Goal: Task Accomplishment & Management: Use online tool/utility

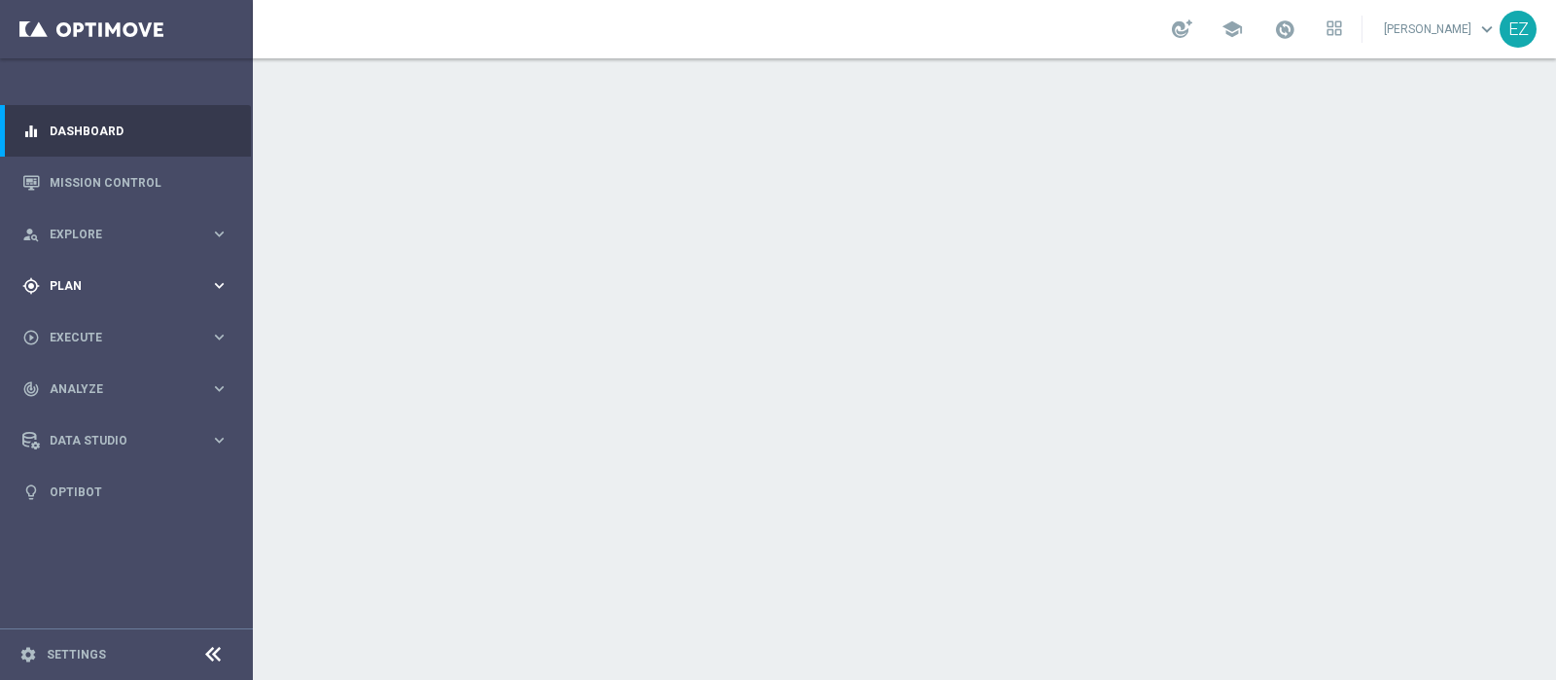
click at [56, 295] on div "gps_fixed Plan keyboard_arrow_right" at bounding box center [125, 286] width 251 height 52
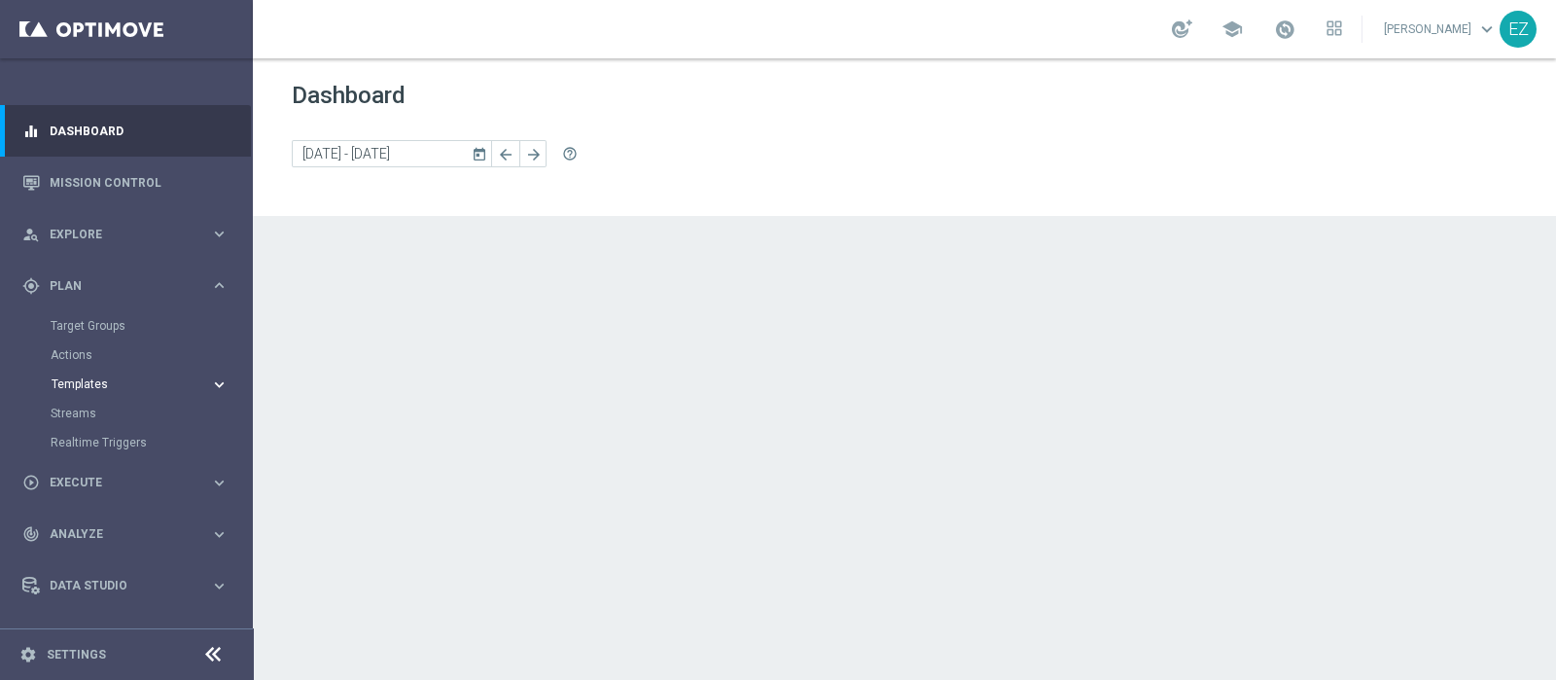
click at [81, 387] on span "Templates" at bounding box center [121, 384] width 139 height 12
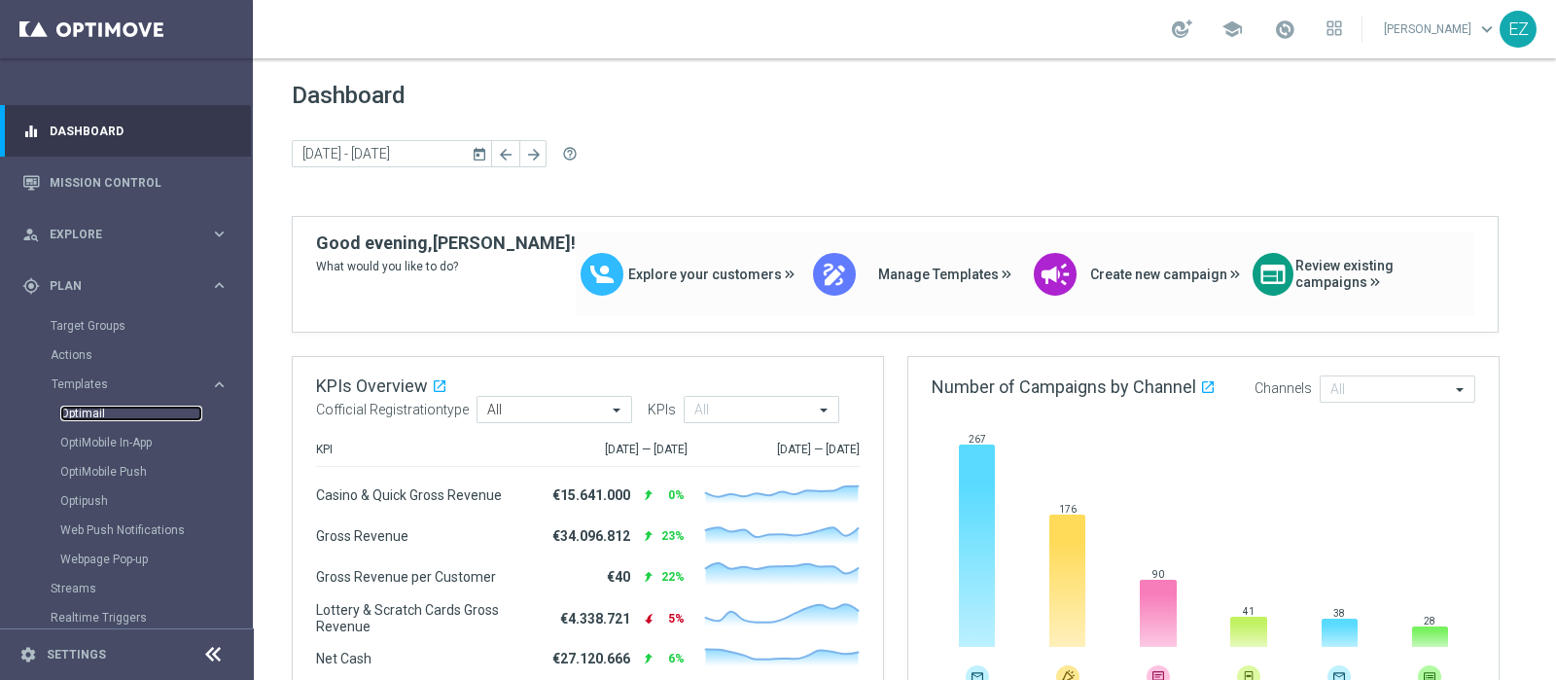
click at [91, 415] on link "Optimail" at bounding box center [131, 414] width 142 height 16
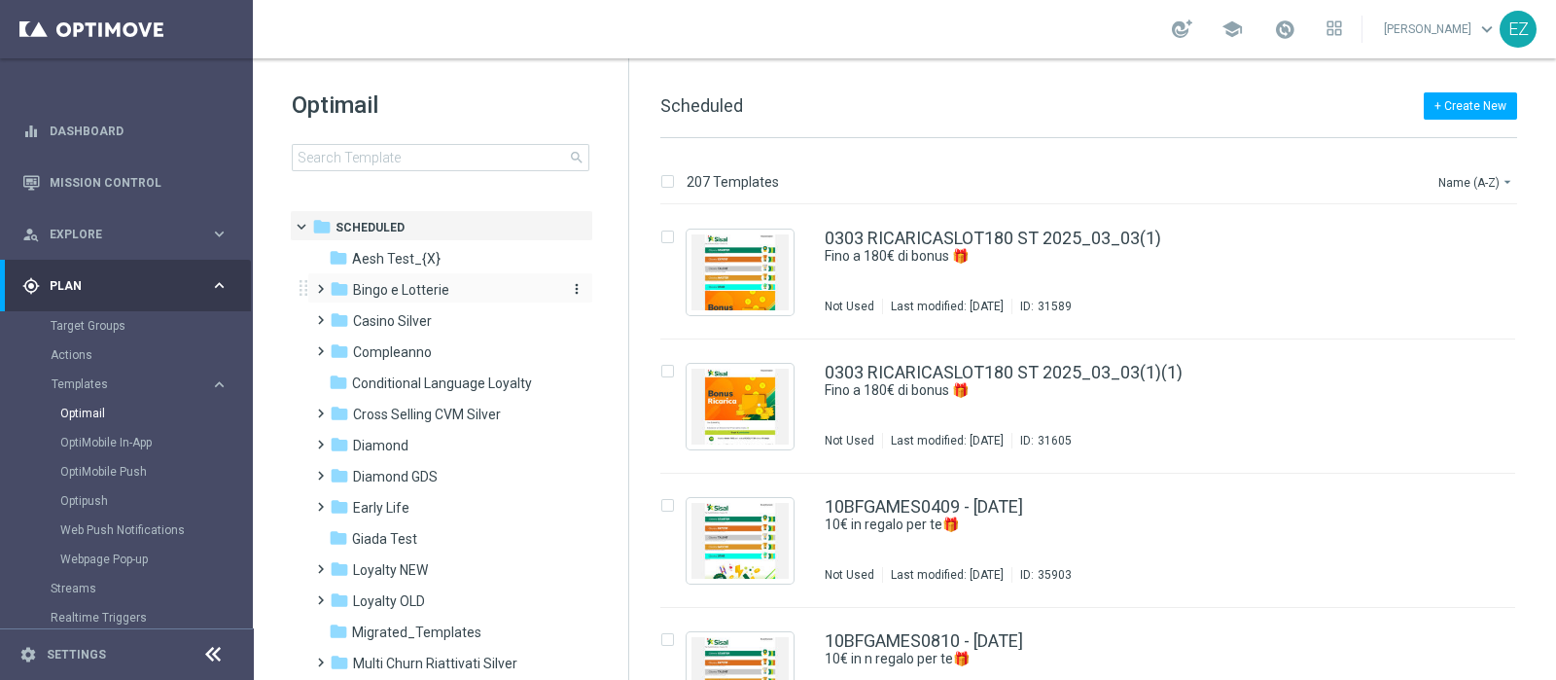
click at [467, 297] on div "folder Bingo e Lotterie" at bounding box center [442, 290] width 224 height 22
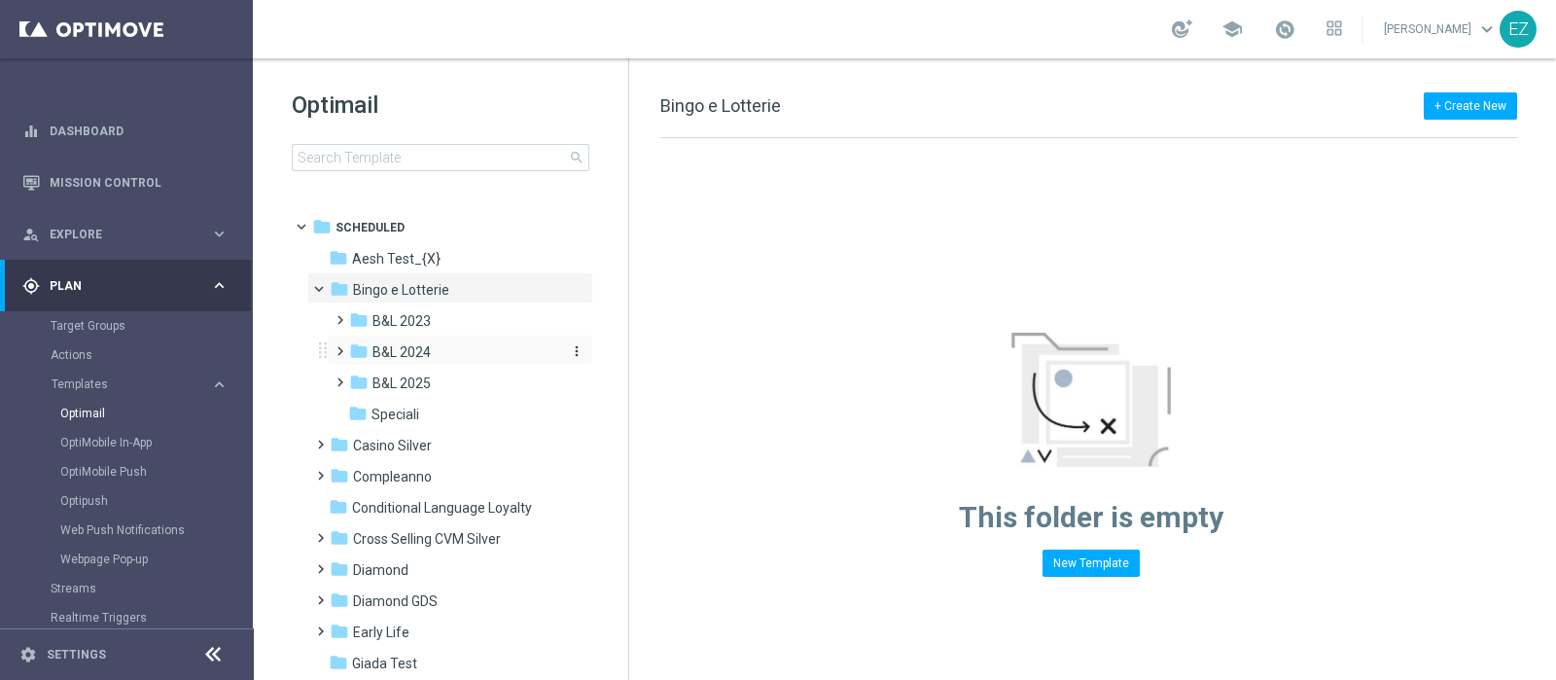
click at [422, 353] on span "B&L 2024" at bounding box center [402, 352] width 58 height 18
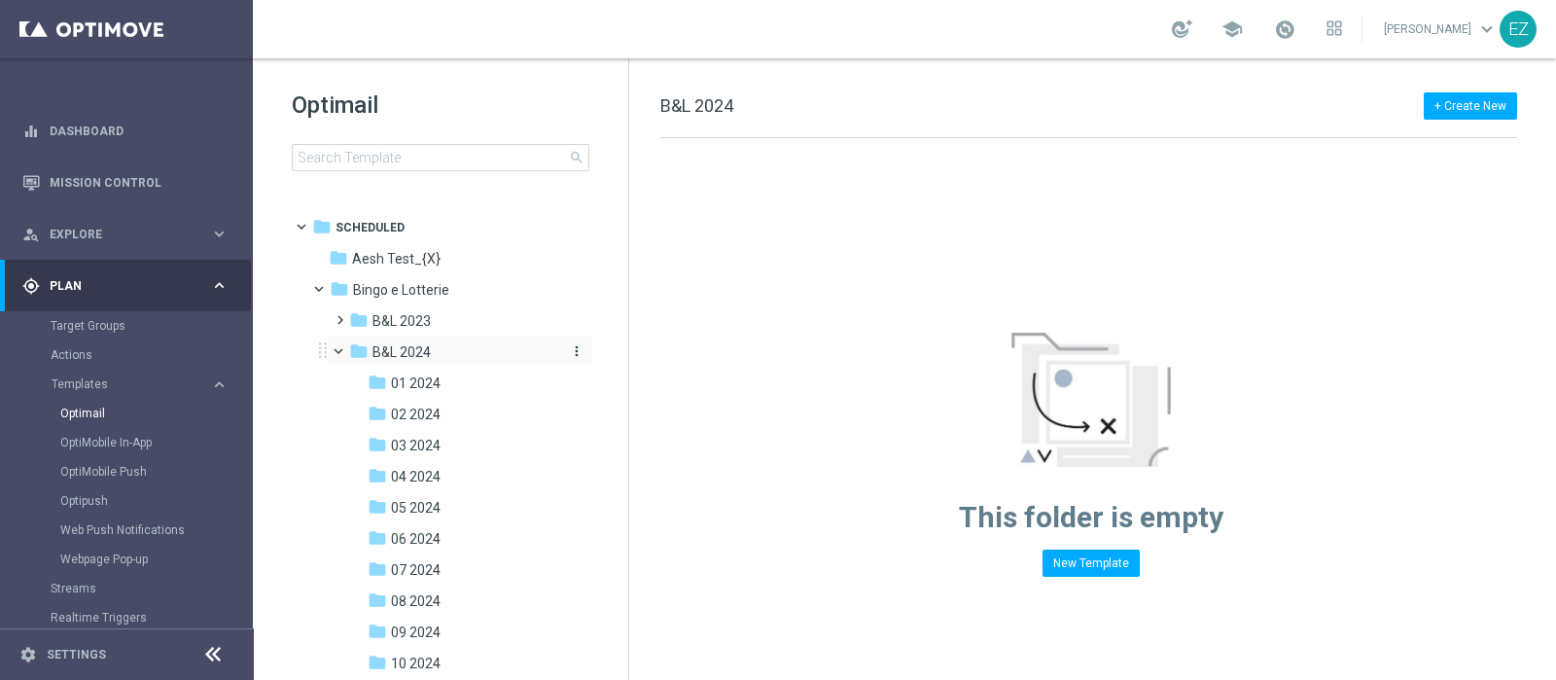
click at [395, 352] on span "B&L 2024" at bounding box center [402, 352] width 58 height 18
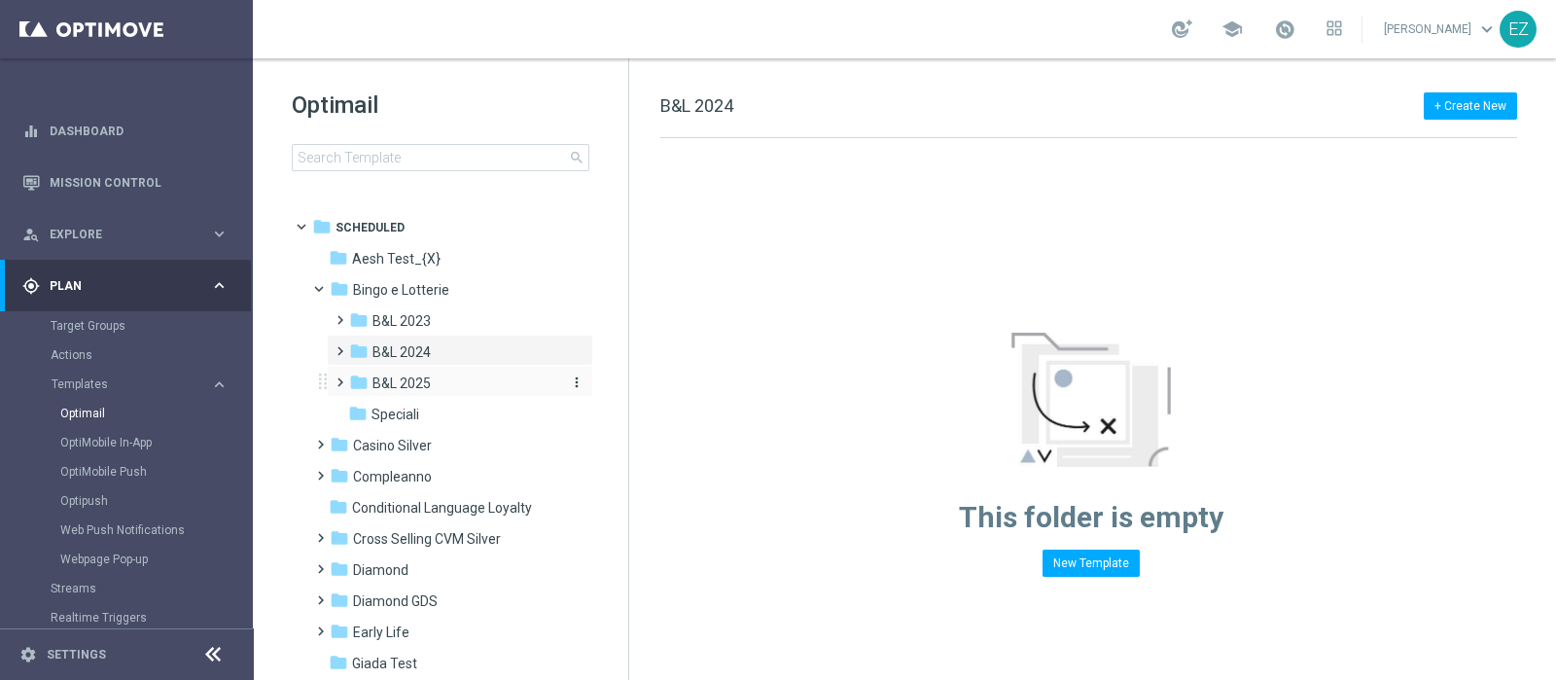
click at [406, 382] on span "B&L 2025" at bounding box center [402, 384] width 58 height 18
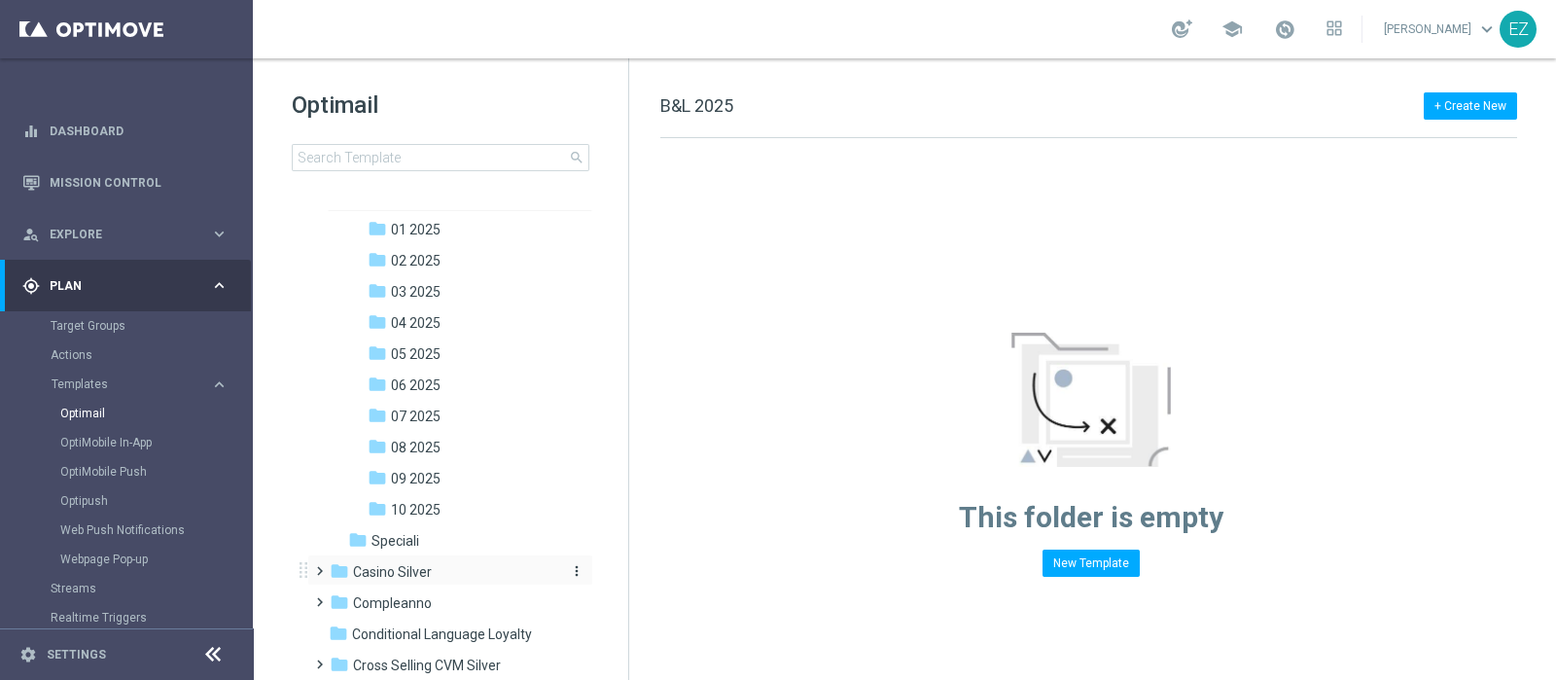
scroll to position [186, 0]
click at [432, 478] on span "09 2025" at bounding box center [416, 478] width 50 height 18
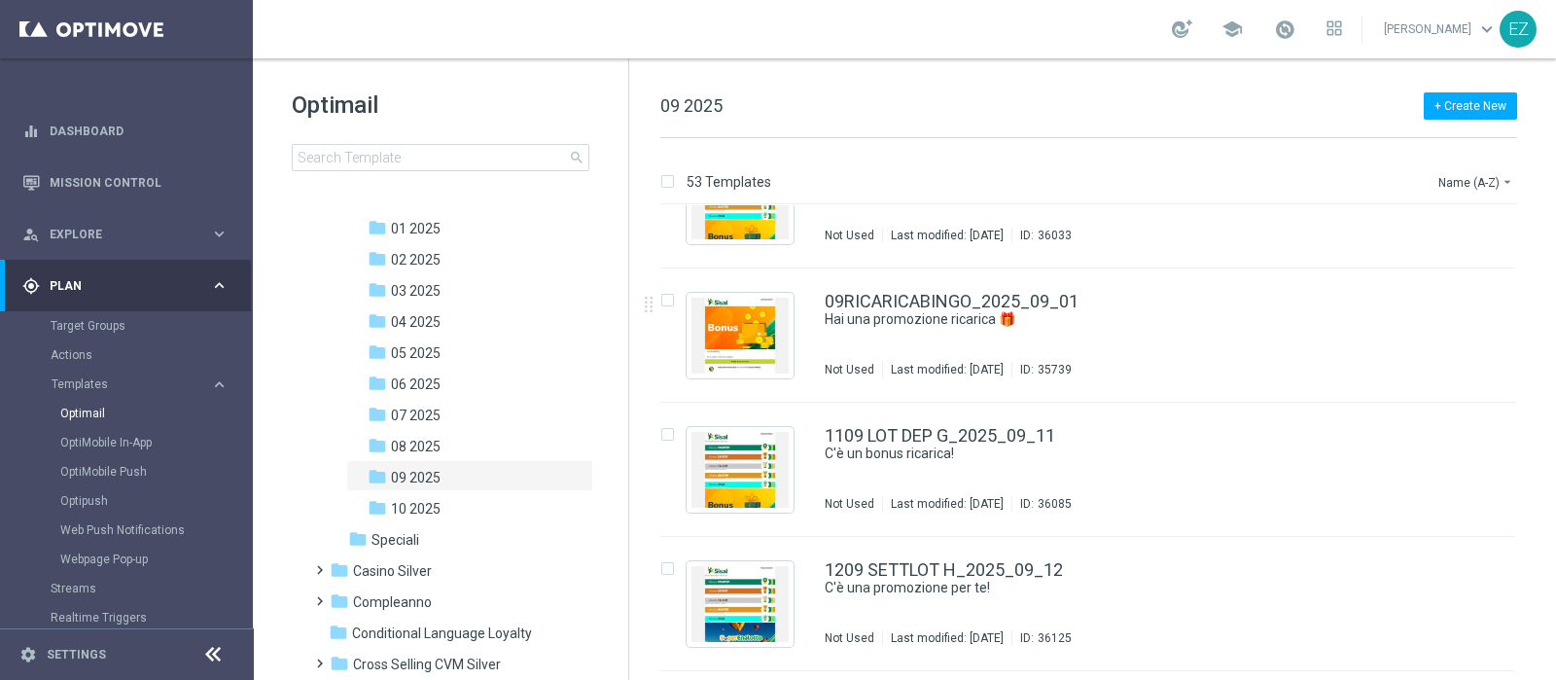
scroll to position [2354, 0]
click at [1487, 294] on icon "more_vert" at bounding box center [1495, 295] width 16 height 16
click at [1435, 339] on div "Copy To" at bounding box center [1415, 343] width 118 height 14
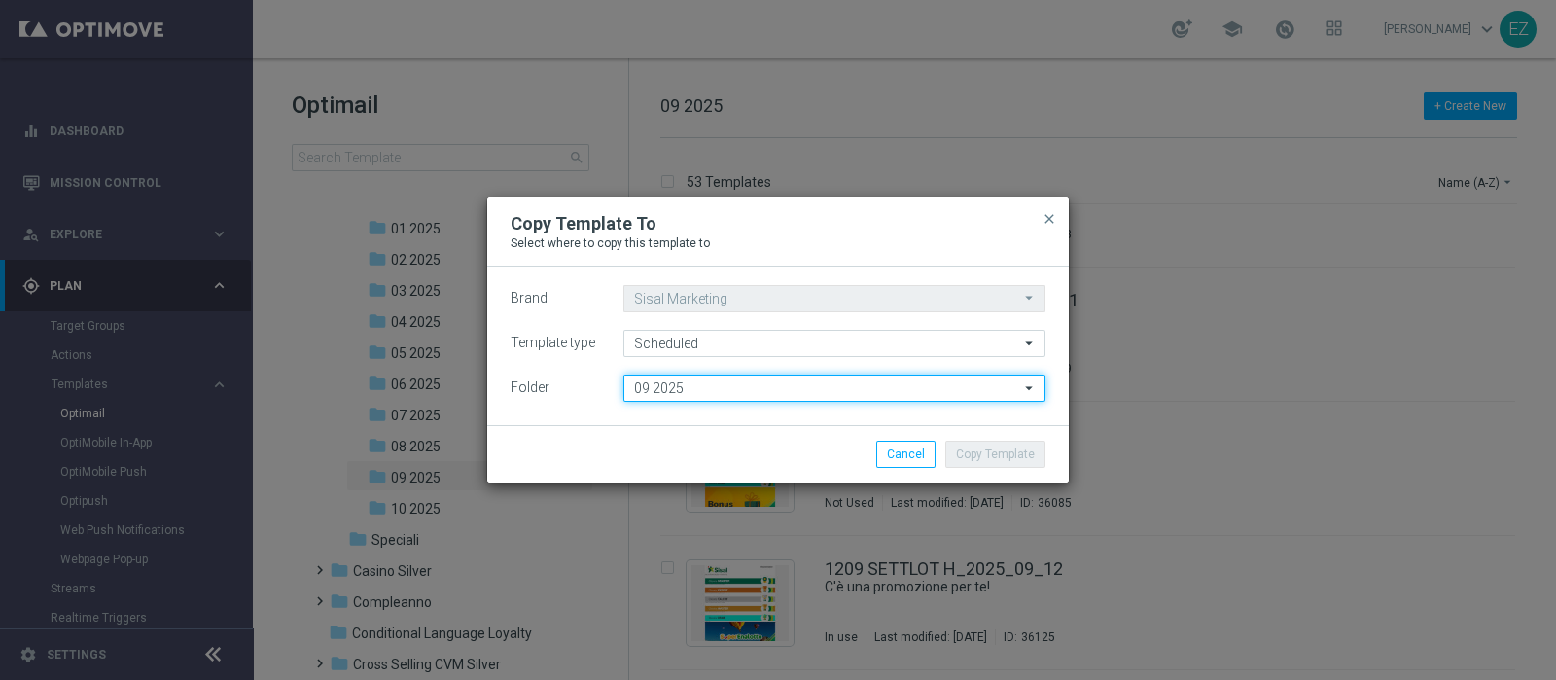
click at [680, 396] on input "09 2025" at bounding box center [835, 388] width 422 height 27
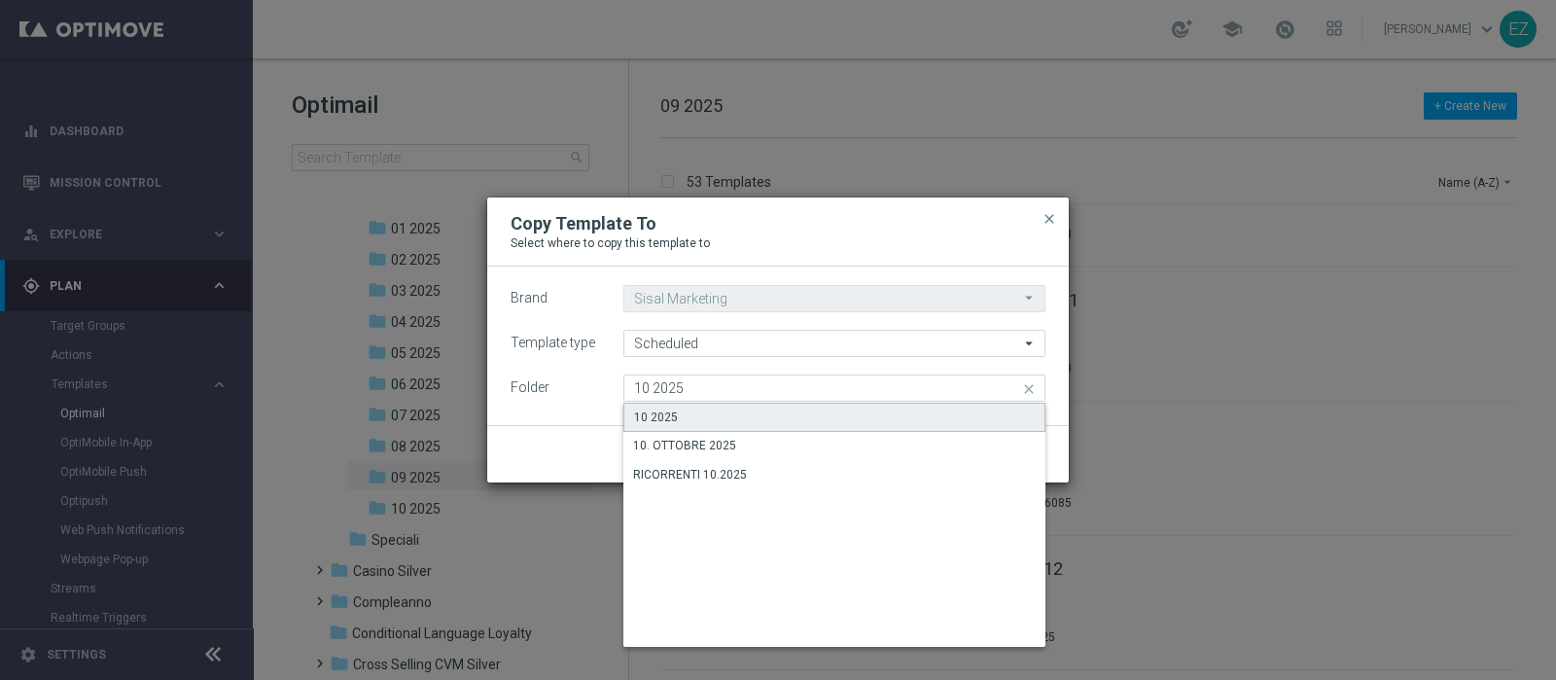
click at [683, 419] on div "10 2025" at bounding box center [835, 417] width 422 height 29
type input "10 2025"
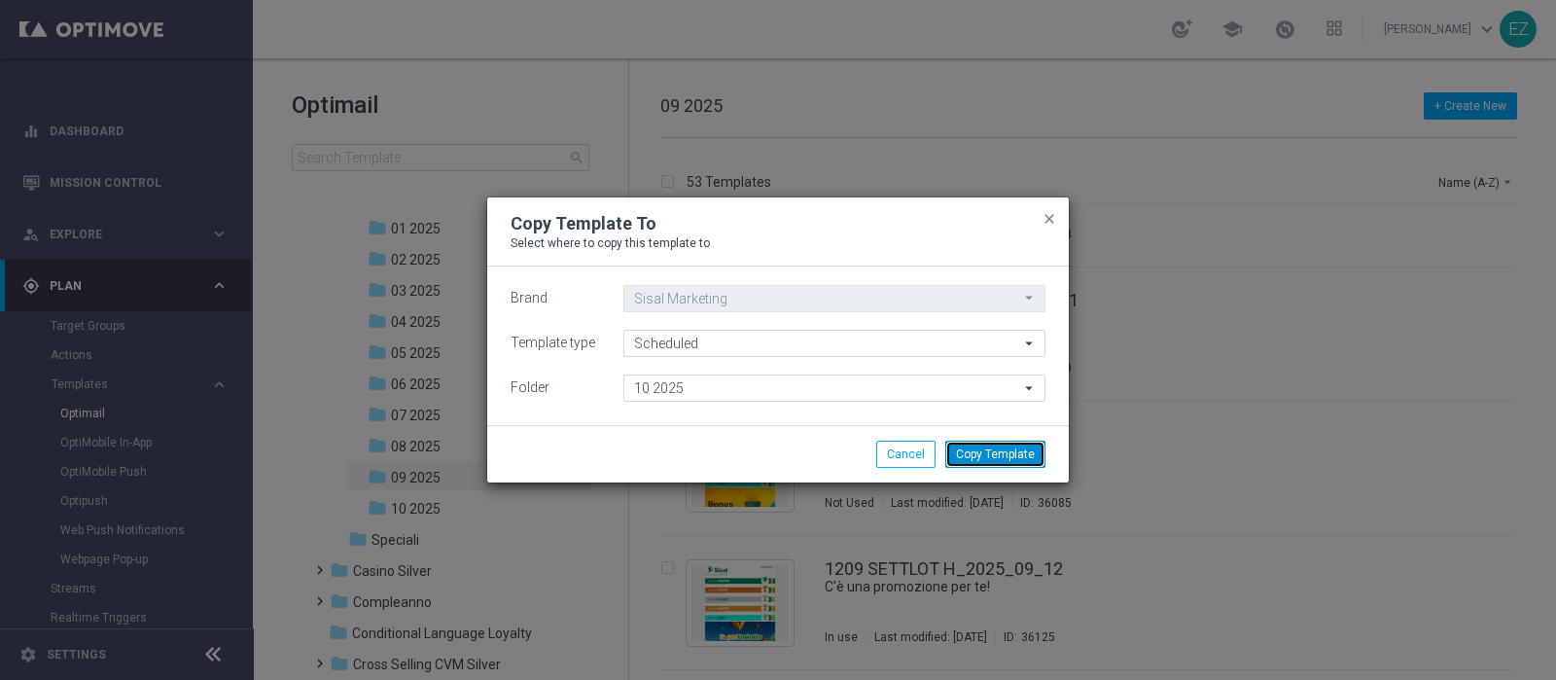
click at [1007, 464] on button "Copy Template" at bounding box center [996, 454] width 100 height 27
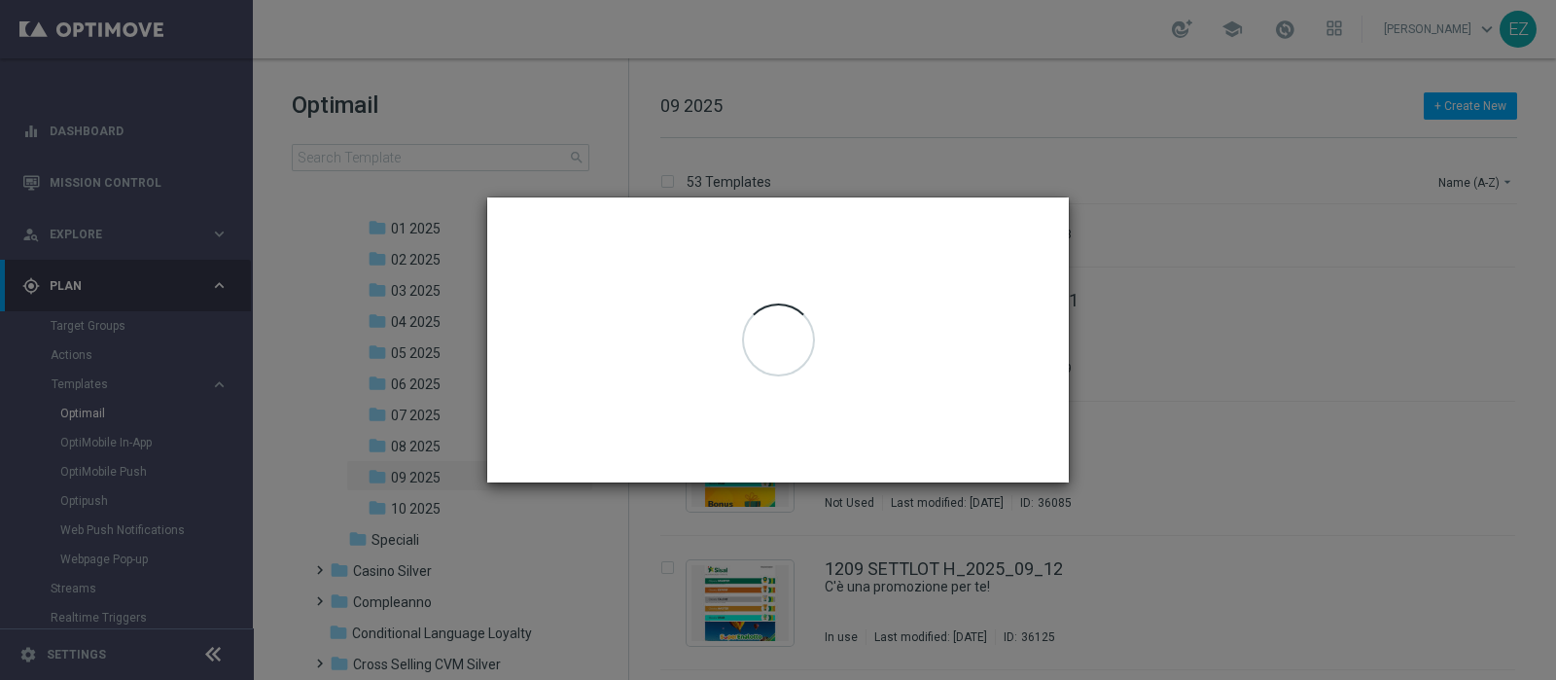
scroll to position [0, 0]
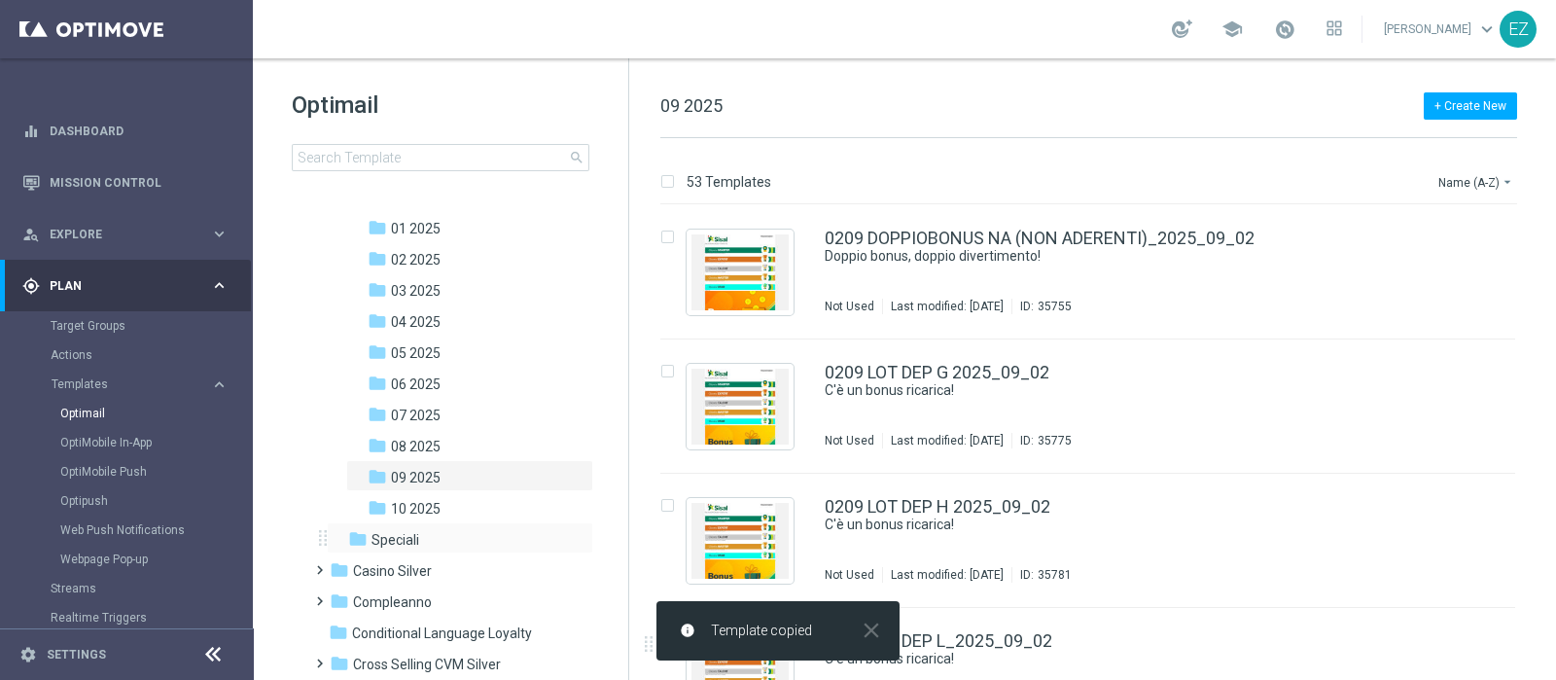
click at [419, 524] on div "folder Speciali more_vert" at bounding box center [460, 537] width 267 height 31
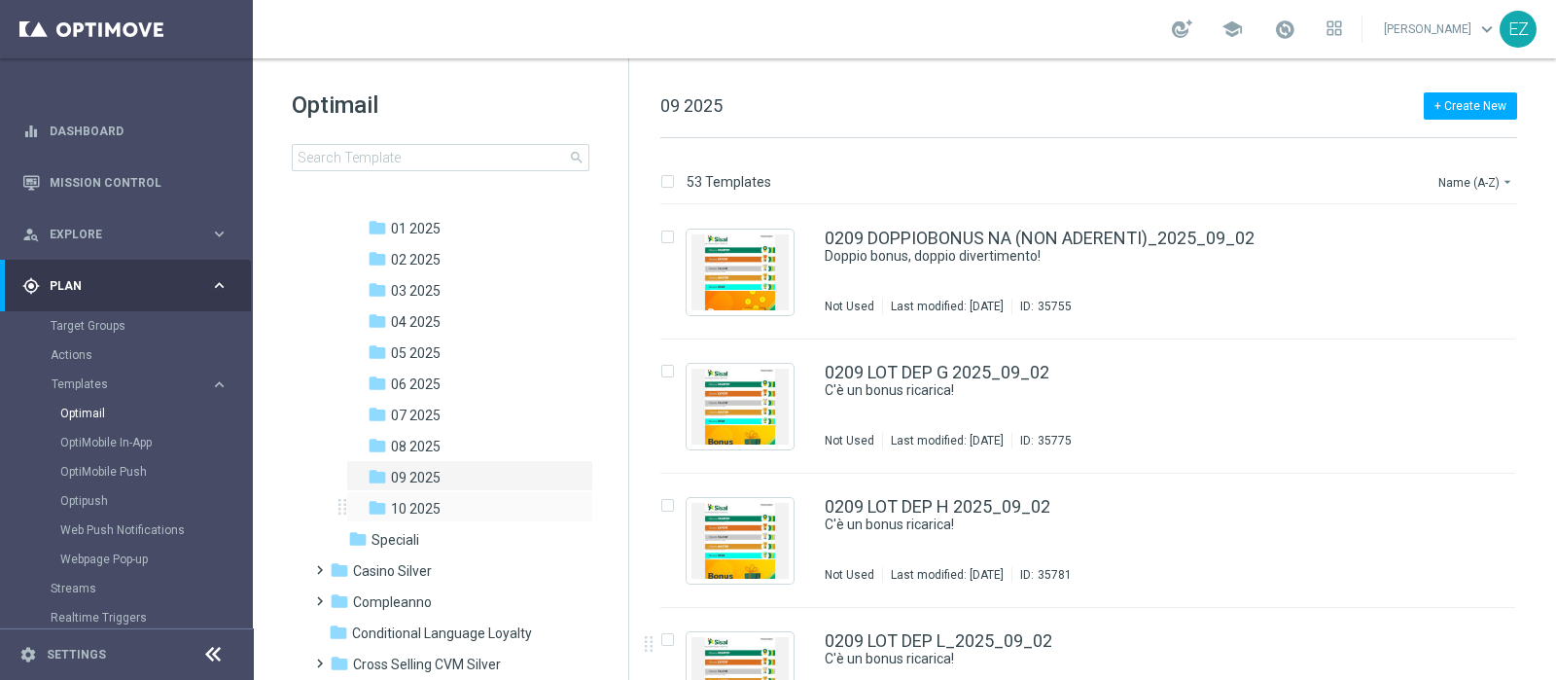
click at [423, 493] on div "folder 10 2025 more_vert" at bounding box center [469, 506] width 247 height 31
click at [434, 517] on div "folder 10 2025" at bounding box center [464, 509] width 192 height 22
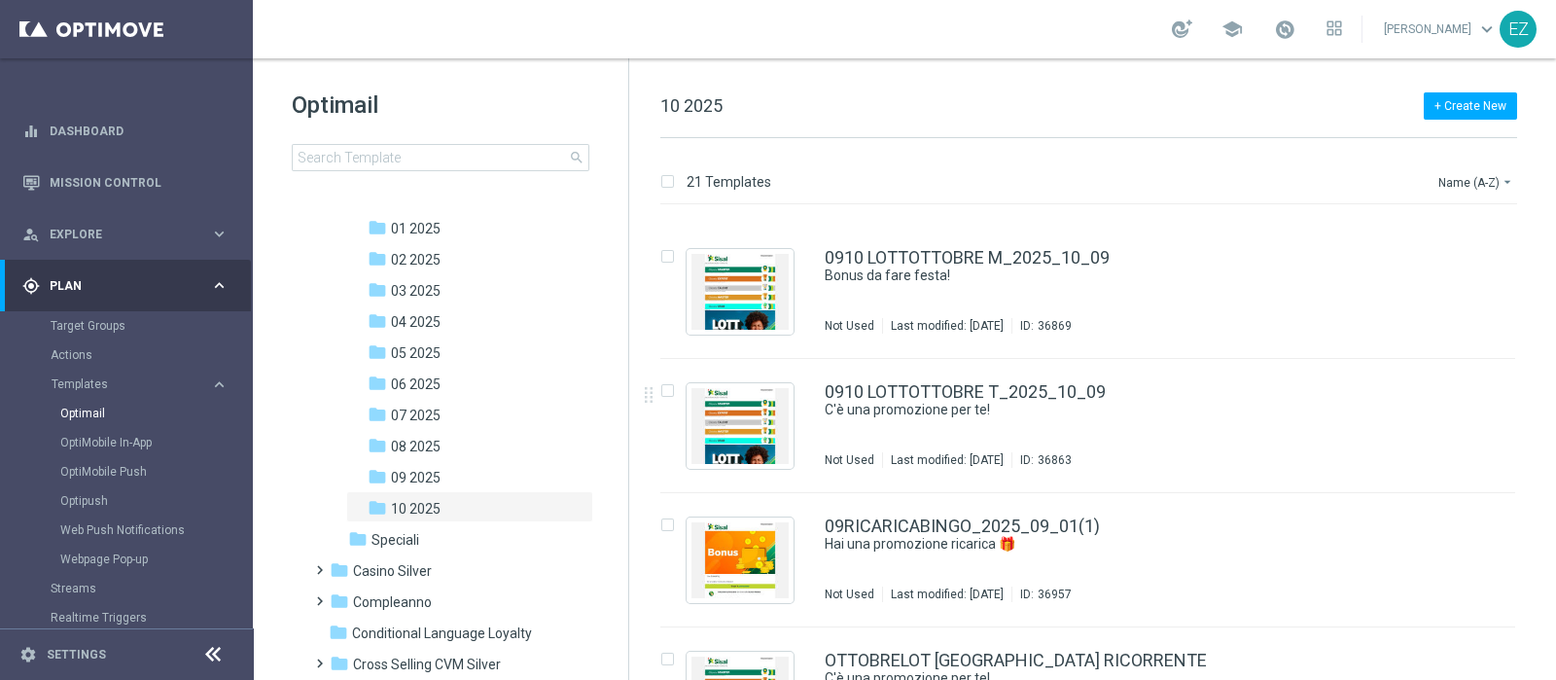
scroll to position [2288, 0]
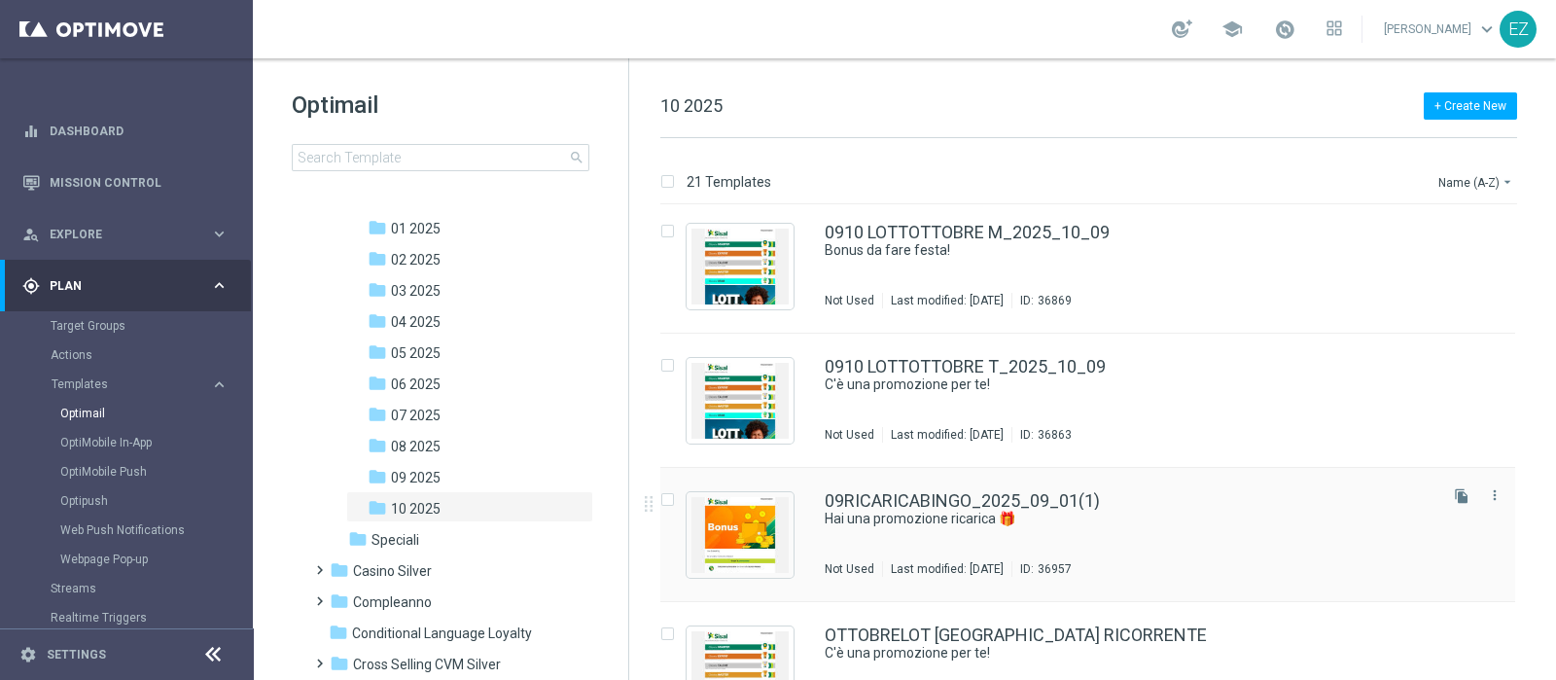
click at [1040, 483] on div "09RICARICABINGO_2025_09_01(1) Hai una promozione ricarica 🎁​ Not Used Last modi…" at bounding box center [1087, 535] width 855 height 134
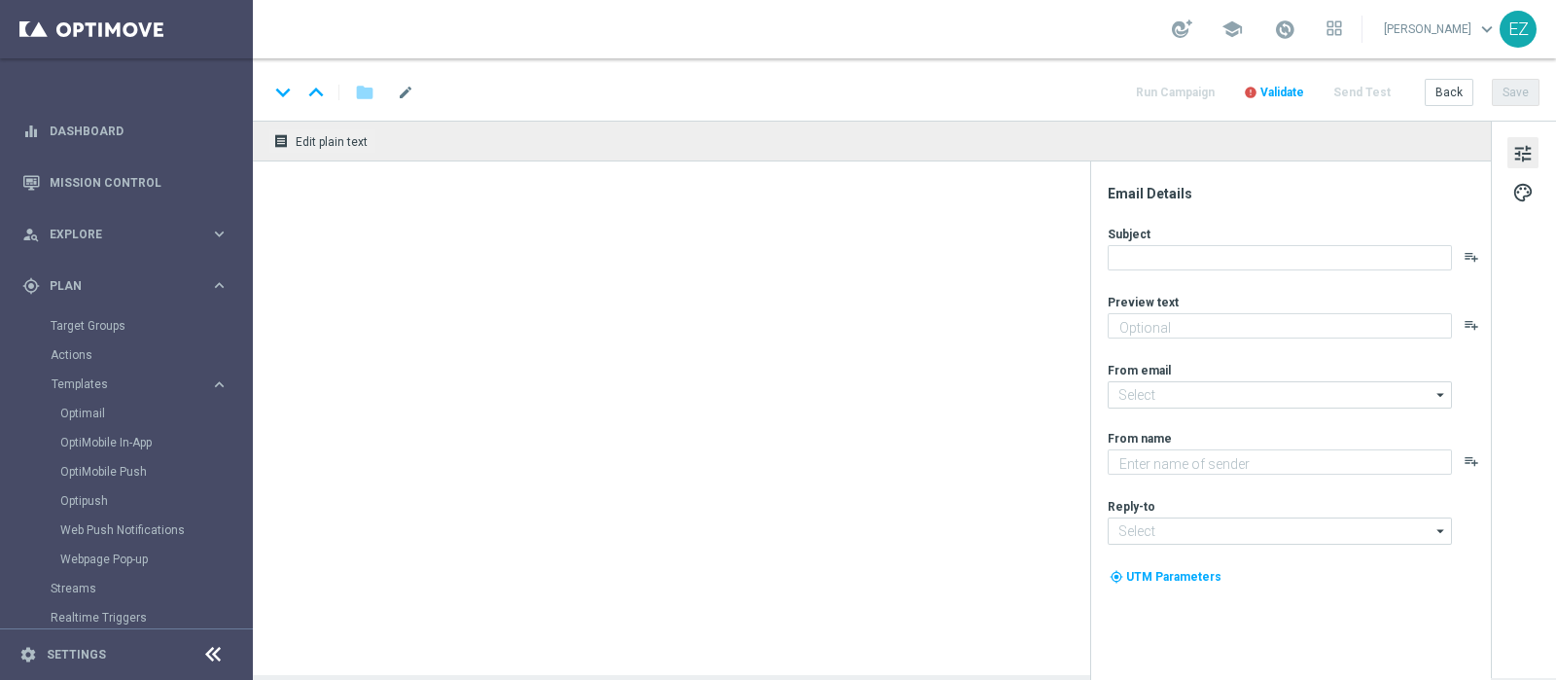
type textarea "Vuoi scoprire cosa ti abbiamo riservato?"
type textarea "Sisal"
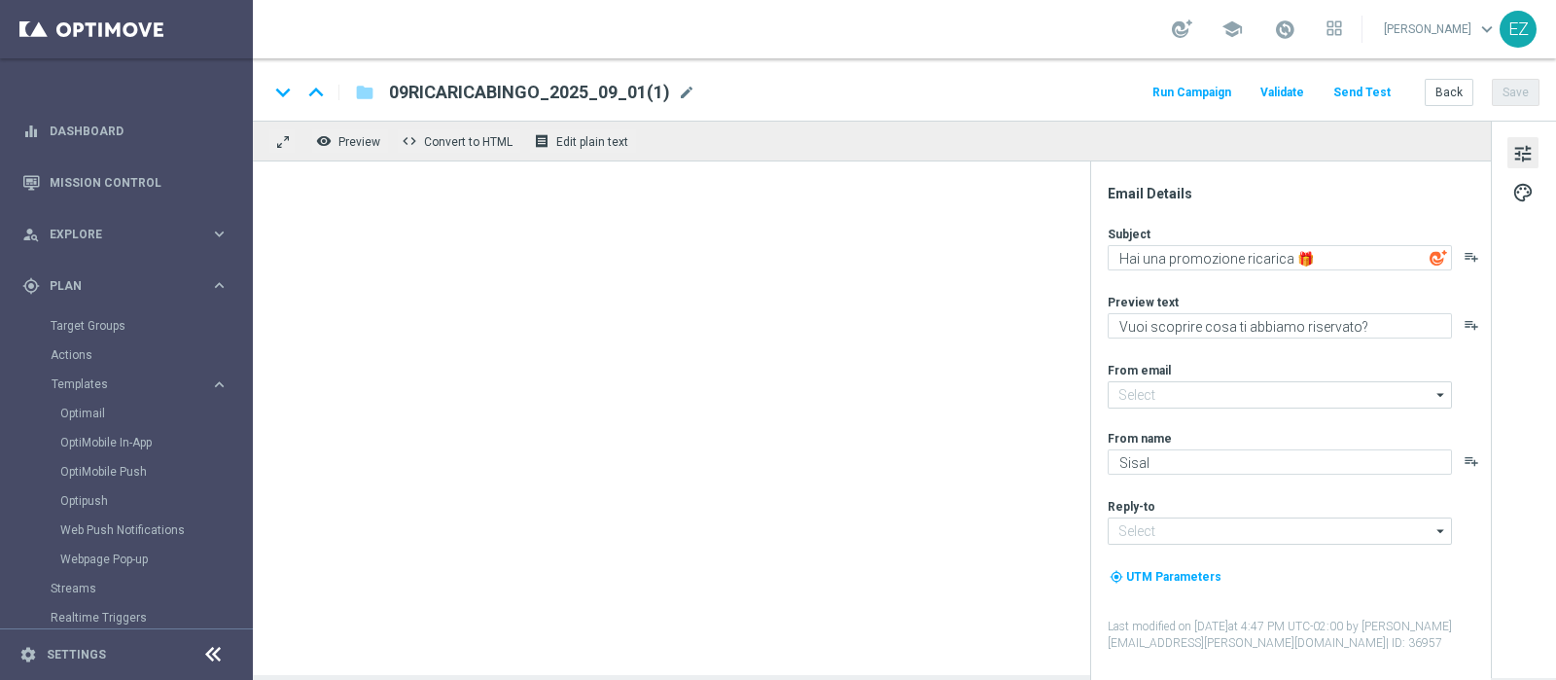
type input "[EMAIL_ADDRESS][DOMAIN_NAME]"
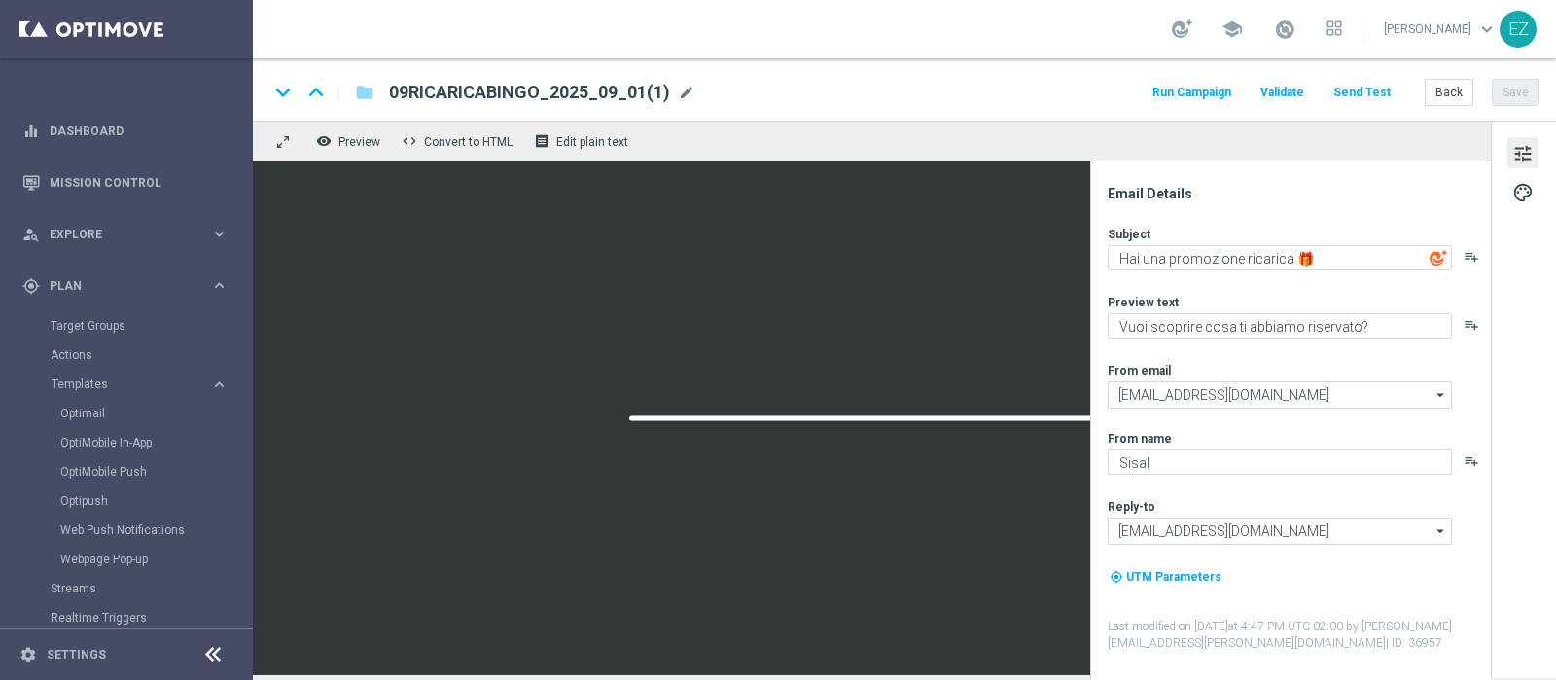
click at [683, 93] on span "mode_edit" at bounding box center [687, 93] width 18 height 18
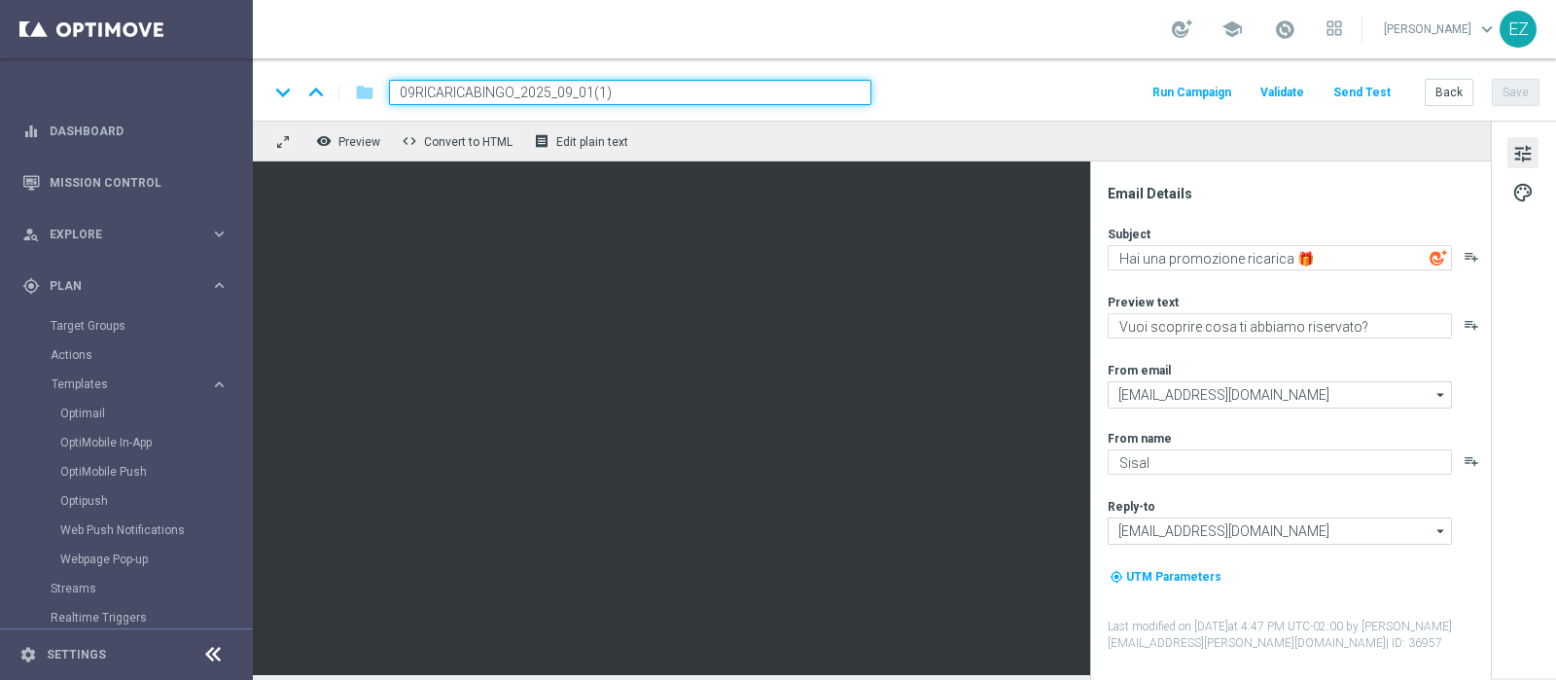
drag, startPoint x: 518, startPoint y: 94, endPoint x: 376, endPoint y: 93, distance: 142.0
click at [376, 93] on div "09RICARICABINGO_2025_09_01(1)" at bounding box center [623, 92] width 498 height 25
paste input "10RICABINGO"
click at [601, 98] on input "10RICABINGO_2025_09_01(1)" at bounding box center [630, 92] width 482 height 25
type input "10RICABINGO_2025_10_13"
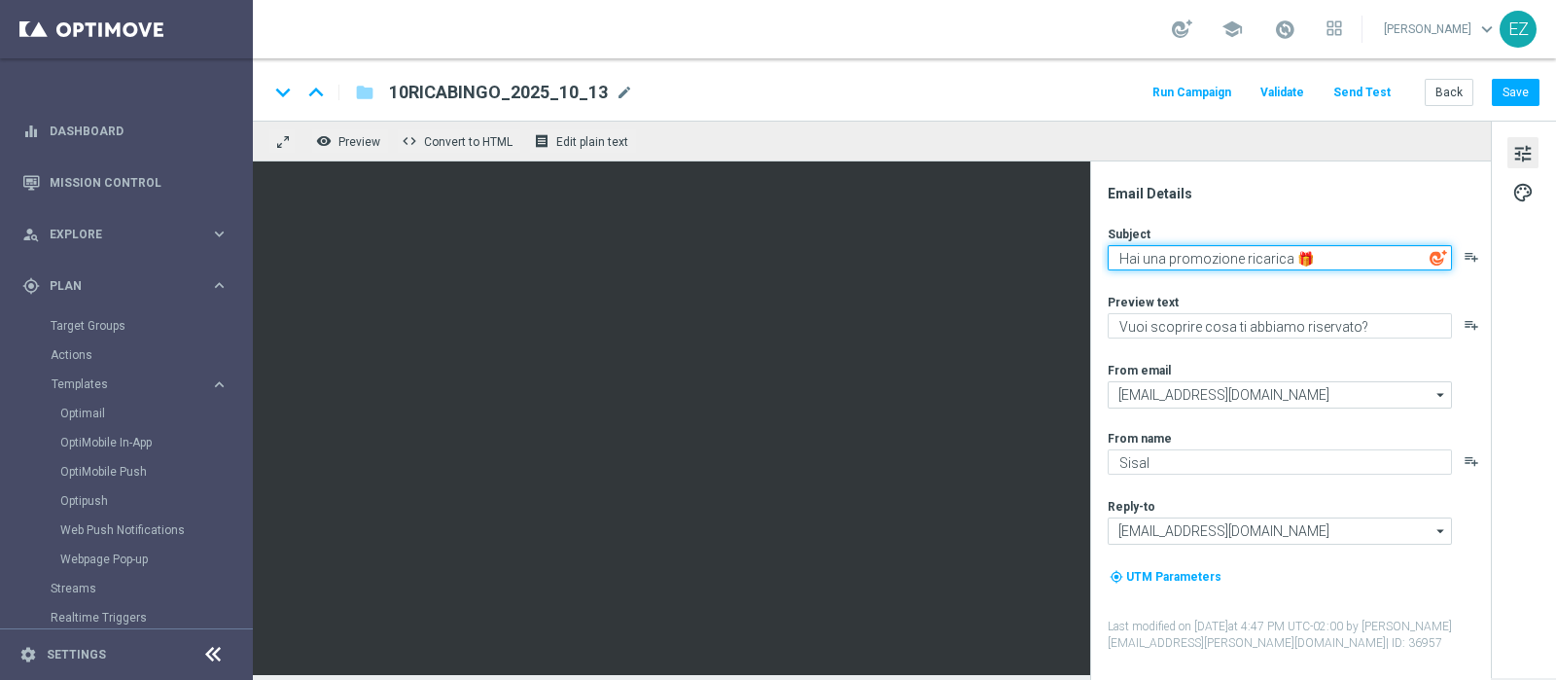
click at [1320, 262] on textarea "Hai una promozione ricarica 🎁​" at bounding box center [1280, 257] width 344 height 25
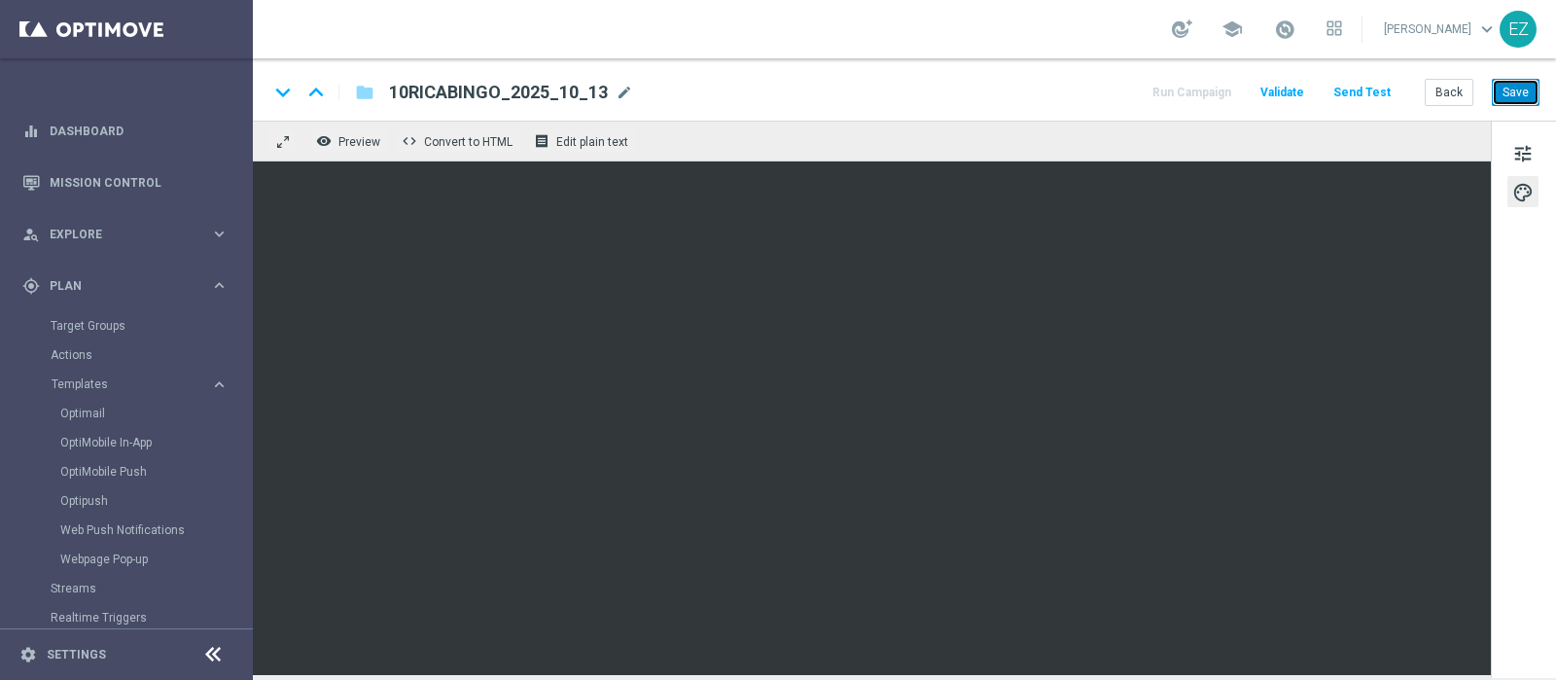
click at [1510, 105] on button "Save" at bounding box center [1516, 92] width 48 height 27
click at [1535, 91] on button "Save" at bounding box center [1516, 92] width 48 height 27
click at [1527, 96] on button "Save" at bounding box center [1516, 92] width 48 height 27
